Goal: Register for event/course: Sign up to attend an event or enroll in a course

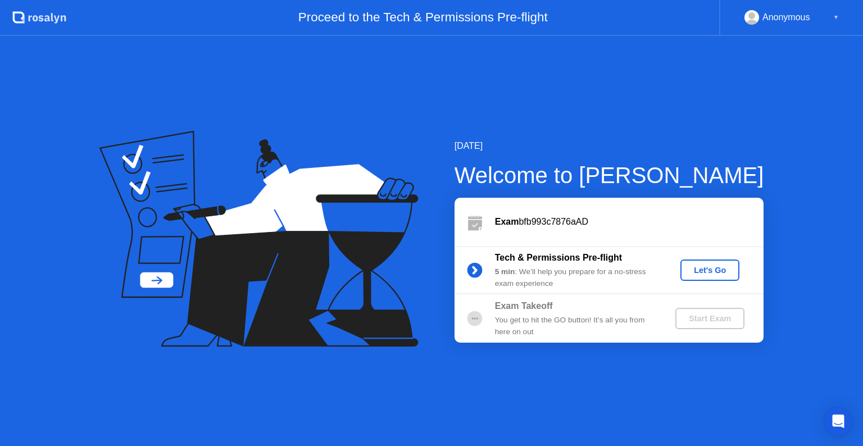
click at [709, 267] on div "Let's Go" at bounding box center [710, 270] width 50 height 9
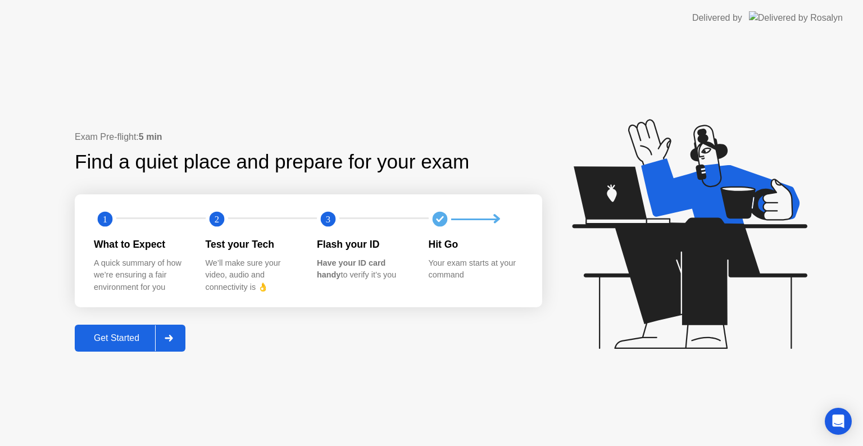
click at [112, 340] on div "Get Started" at bounding box center [116, 338] width 77 height 10
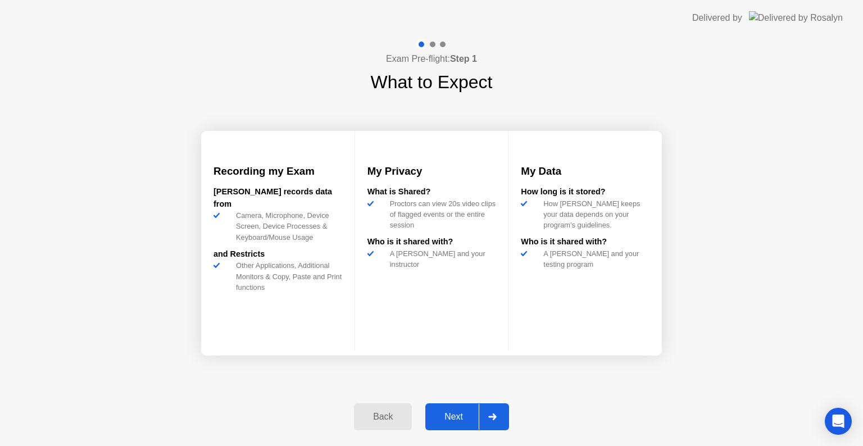
click at [495, 415] on icon at bounding box center [492, 417] width 8 height 7
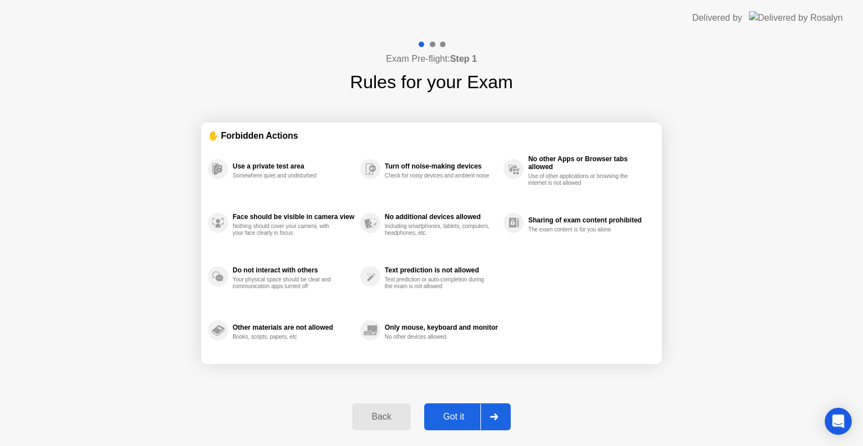
click at [495, 415] on icon at bounding box center [494, 417] width 8 height 7
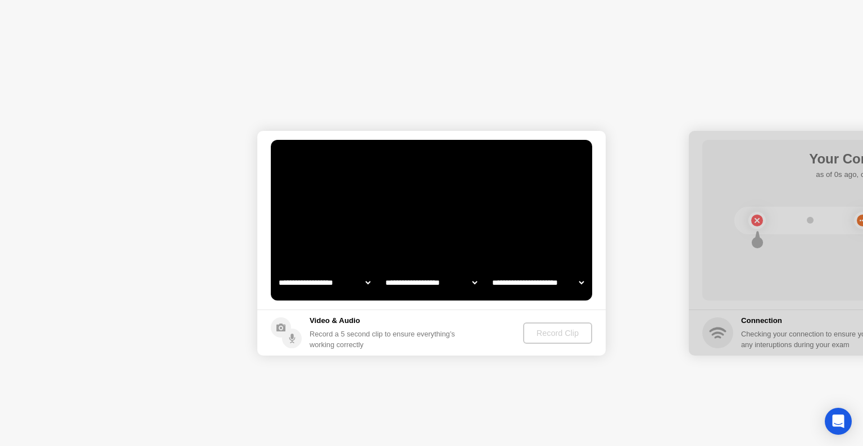
select select "**********"
select select "*******"
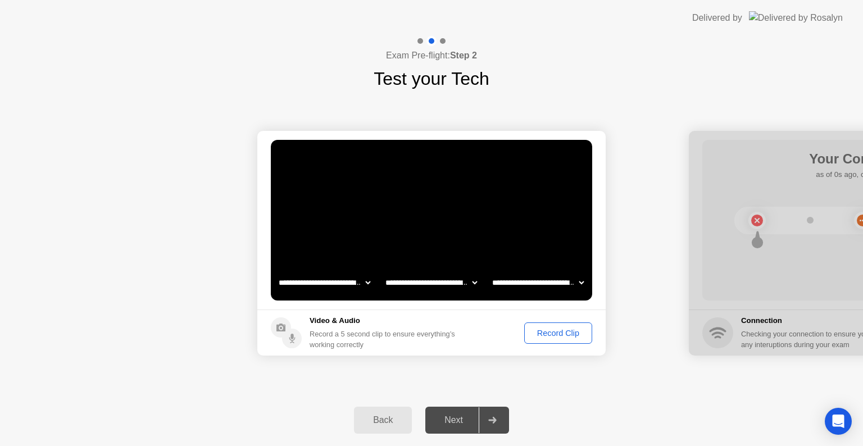
click at [555, 330] on div "Record Clip" at bounding box center [558, 333] width 60 height 9
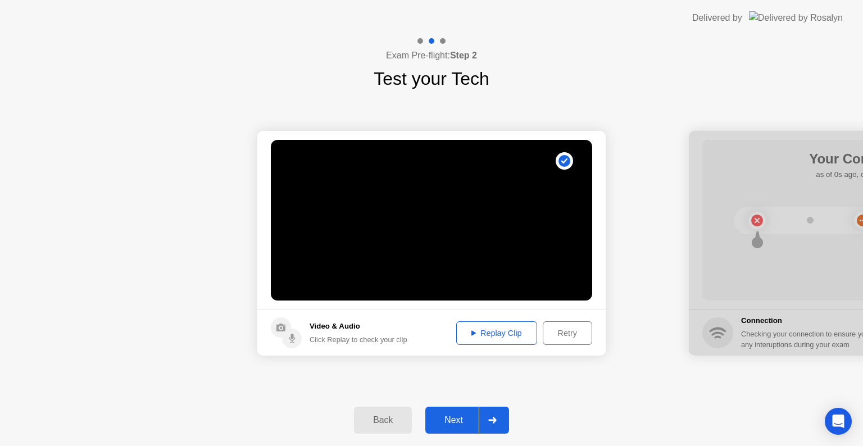
click at [493, 336] on div "Replay Clip" at bounding box center [496, 333] width 73 height 9
click at [472, 334] on icon at bounding box center [473, 332] width 4 height 5
click at [451, 421] on div "Next" at bounding box center [454, 420] width 50 height 10
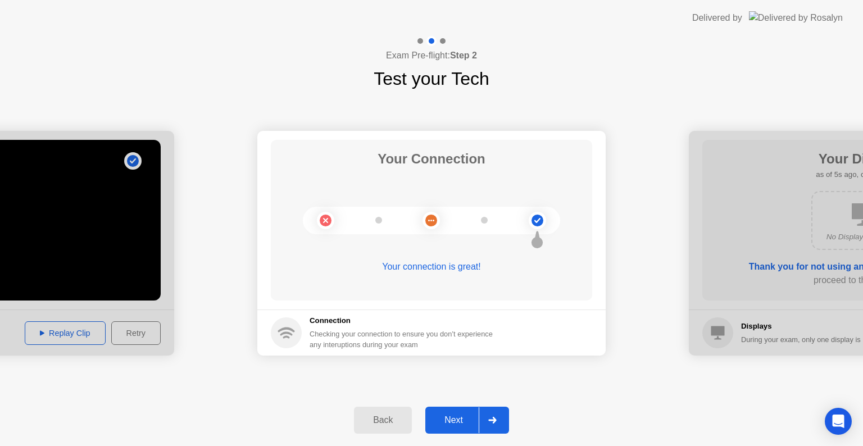
click at [495, 427] on div at bounding box center [492, 420] width 27 height 26
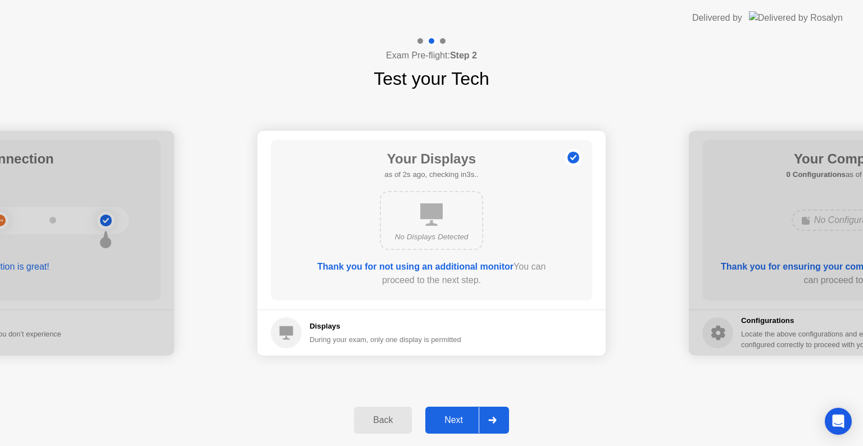
click at [495, 427] on div at bounding box center [492, 420] width 27 height 26
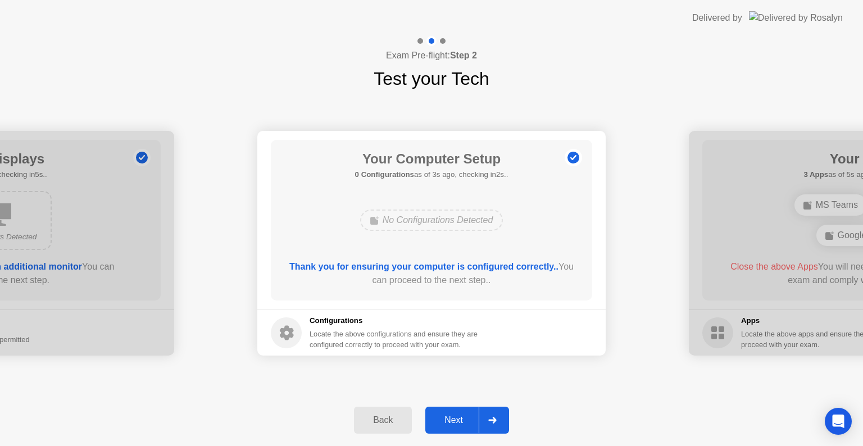
click at [495, 427] on div at bounding box center [492, 420] width 27 height 26
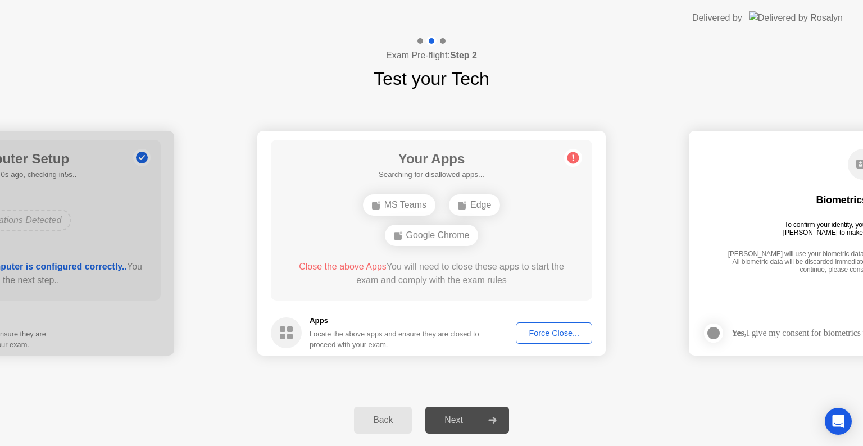
click at [392, 206] on div "MS Teams" at bounding box center [399, 204] width 72 height 21
click at [553, 333] on div "Force Close..." at bounding box center [554, 333] width 69 height 9
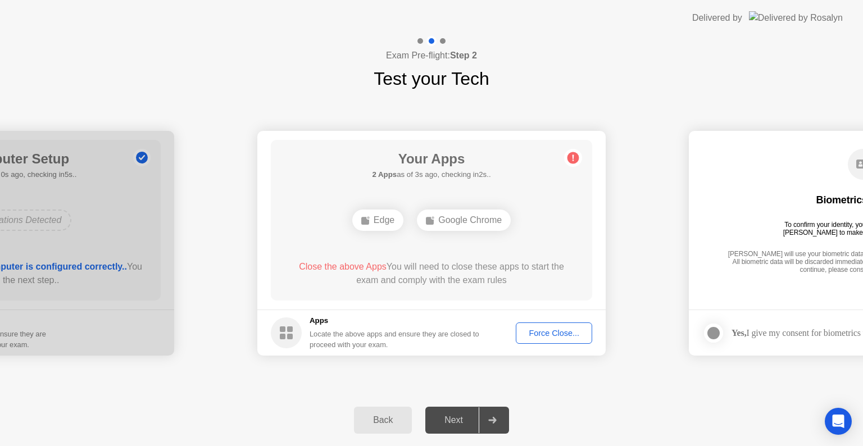
click at [546, 333] on div "Force Close..." at bounding box center [554, 333] width 69 height 9
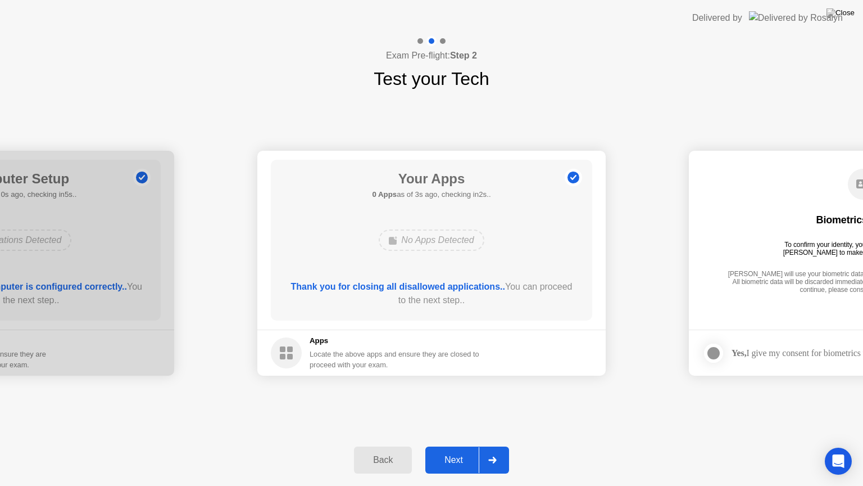
click at [489, 446] on icon at bounding box center [492, 459] width 8 height 7
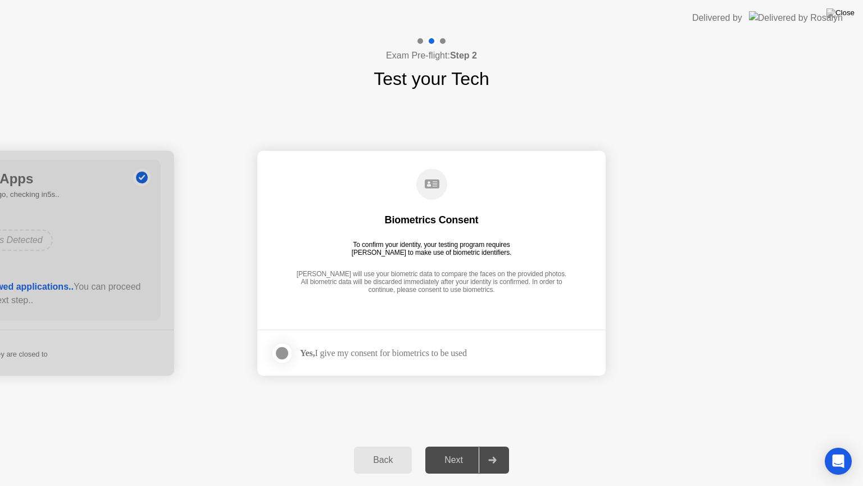
click at [280, 351] on div at bounding box center [281, 352] width 13 height 13
click at [495, 446] on icon at bounding box center [492, 459] width 8 height 7
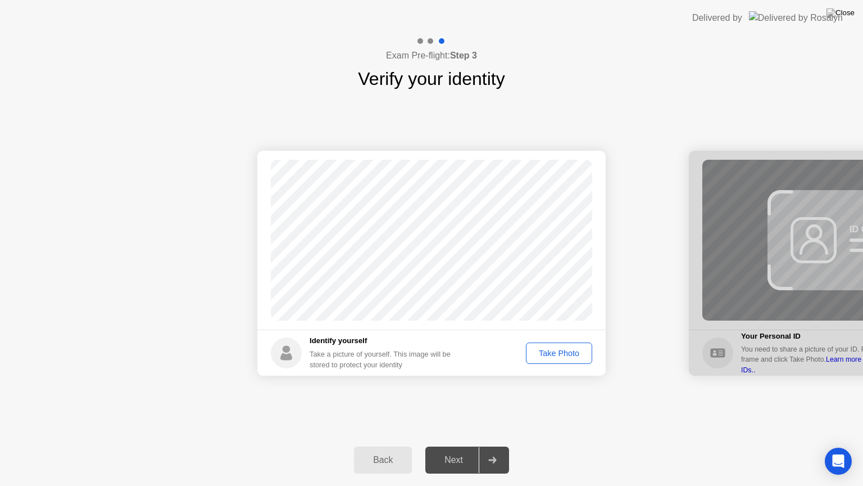
click at [562, 351] on div "Take Photo" at bounding box center [559, 352] width 58 height 9
click at [489, 446] on icon at bounding box center [492, 459] width 8 height 7
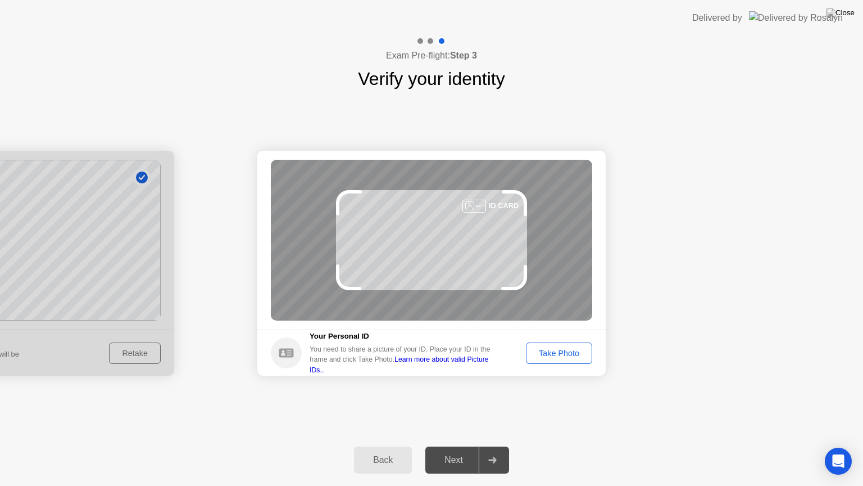
click at [564, 354] on div "Take Photo" at bounding box center [559, 352] width 58 height 9
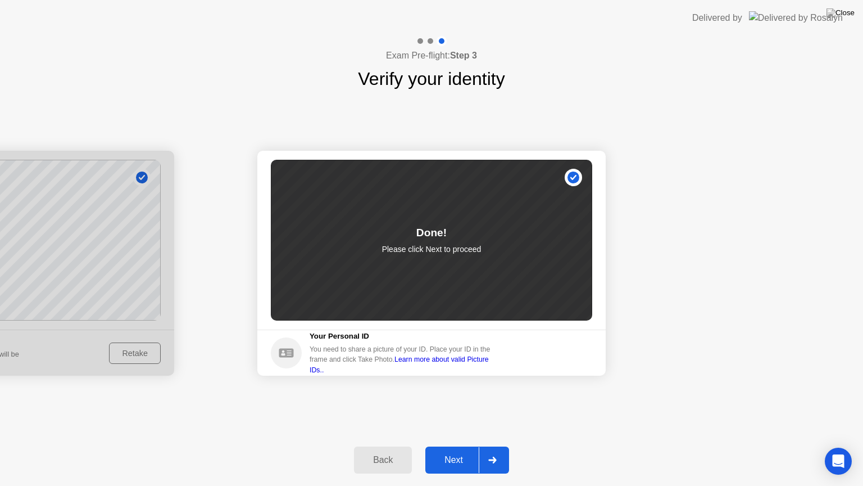
click at [497, 446] on div at bounding box center [492, 460] width 27 height 26
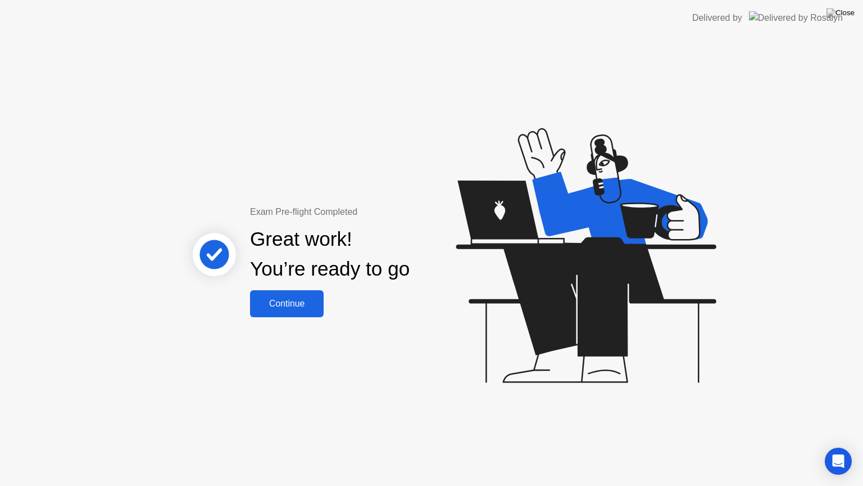
click at [289, 306] on div "Continue" at bounding box center [286, 303] width 67 height 10
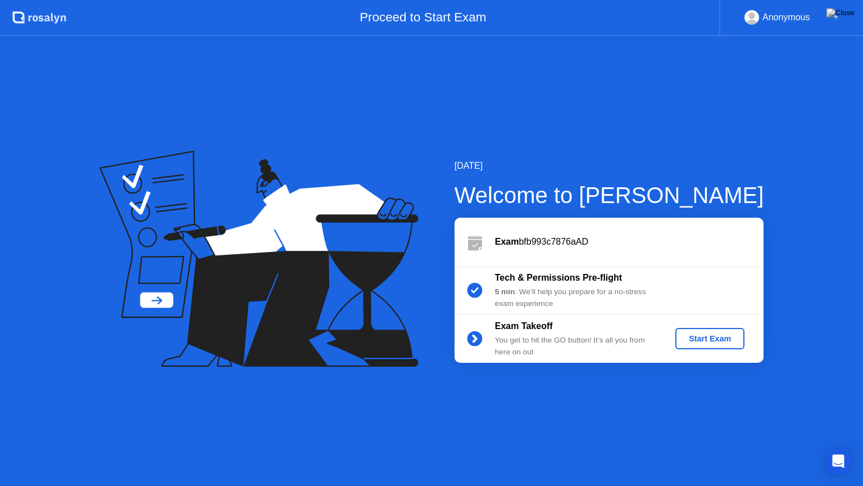
click at [716, 339] on div "Start Exam" at bounding box center [710, 338] width 60 height 9
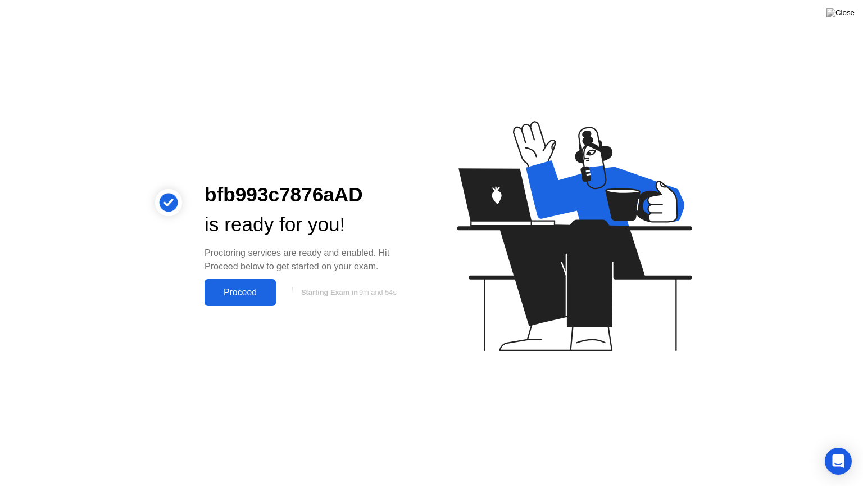
click at [234, 290] on div "Proceed" at bounding box center [240, 292] width 65 height 10
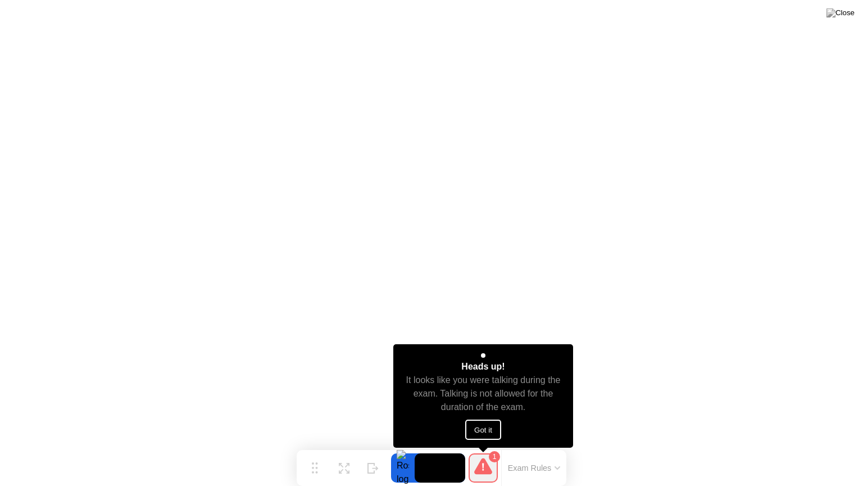
click at [482, 432] on button "Got it" at bounding box center [483, 429] width 36 height 20
